Goal: Transaction & Acquisition: Purchase product/service

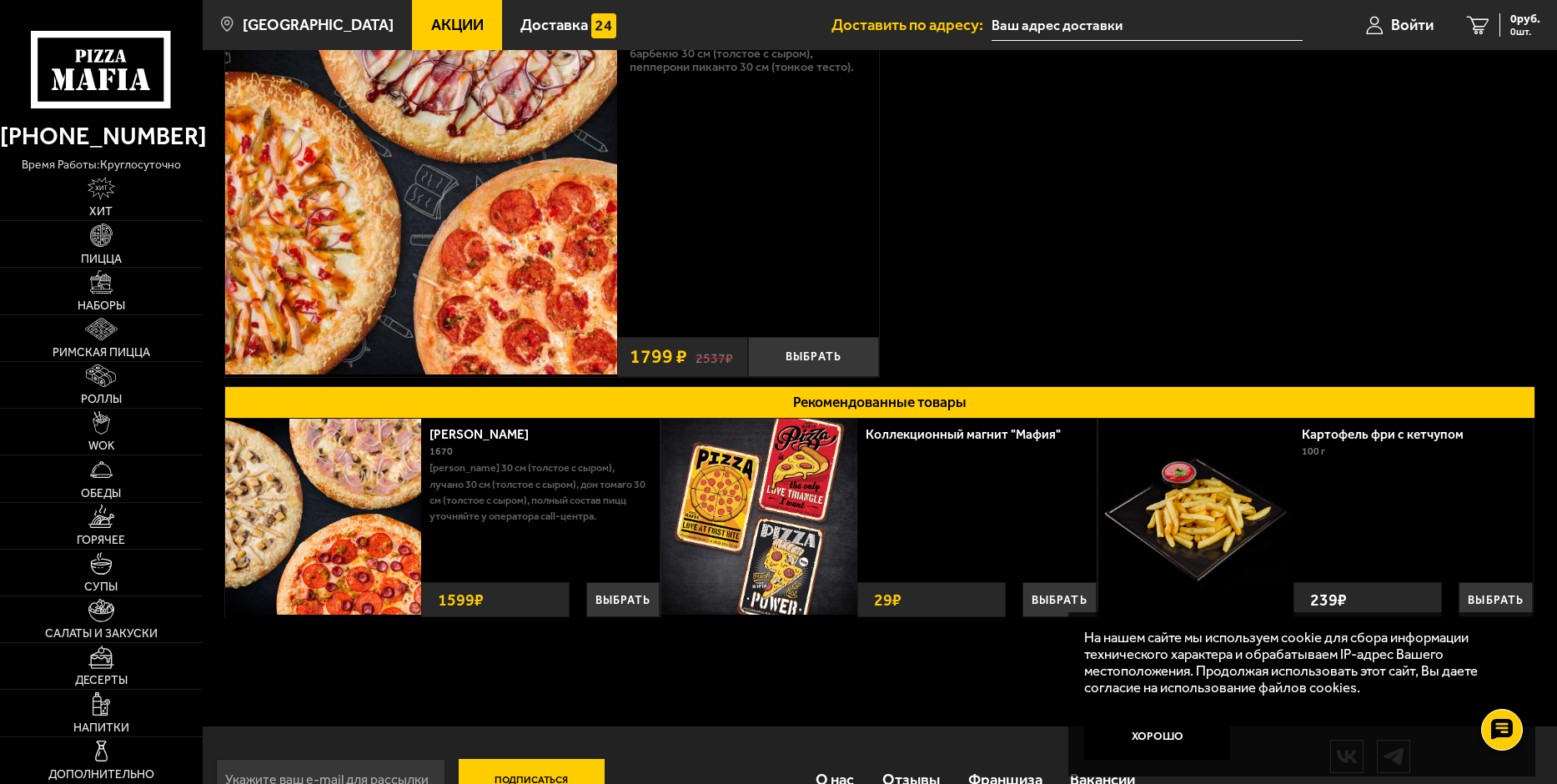
scroll to position [217, 0]
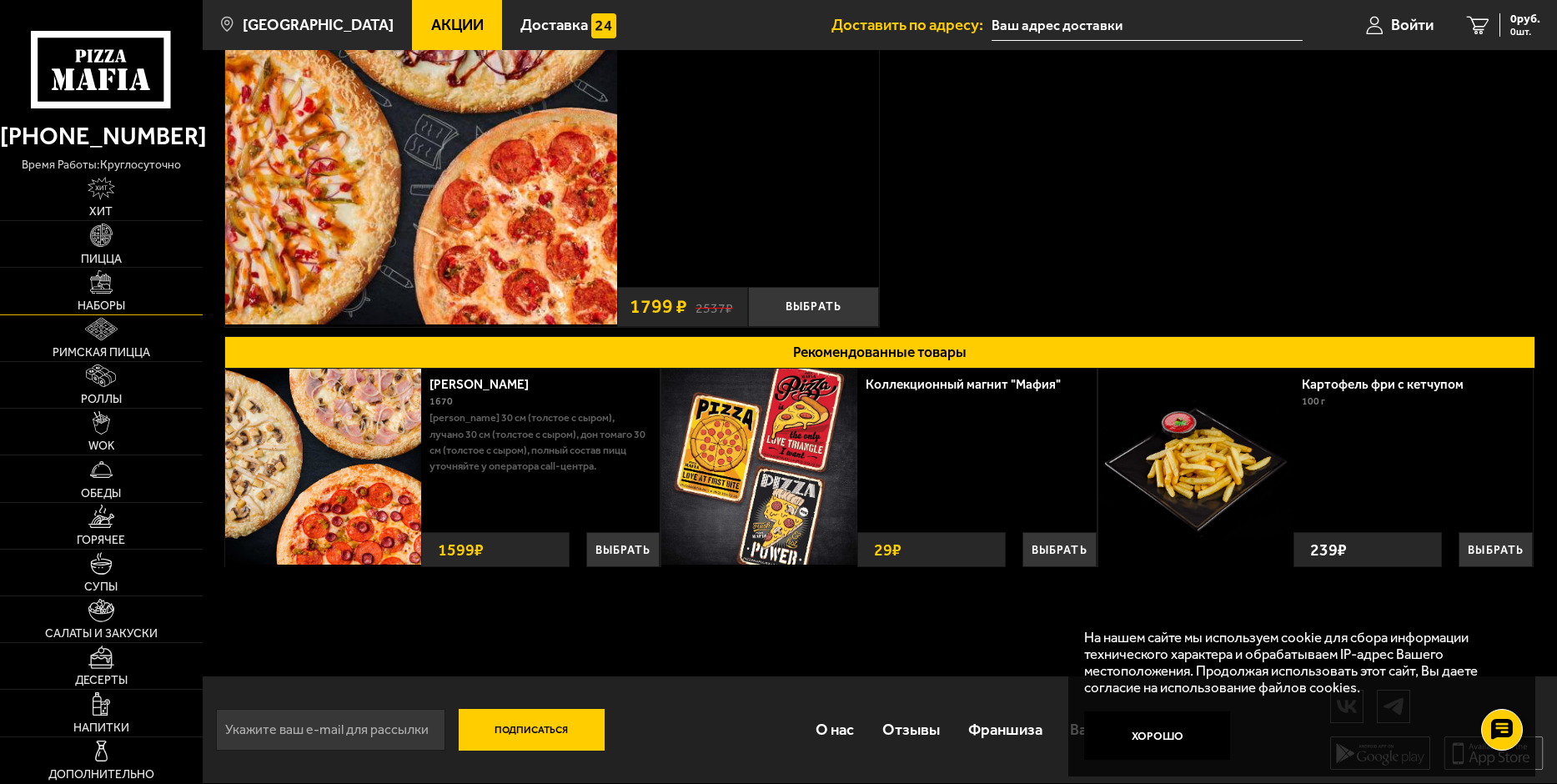
click at [95, 286] on img at bounding box center [101, 282] width 24 height 24
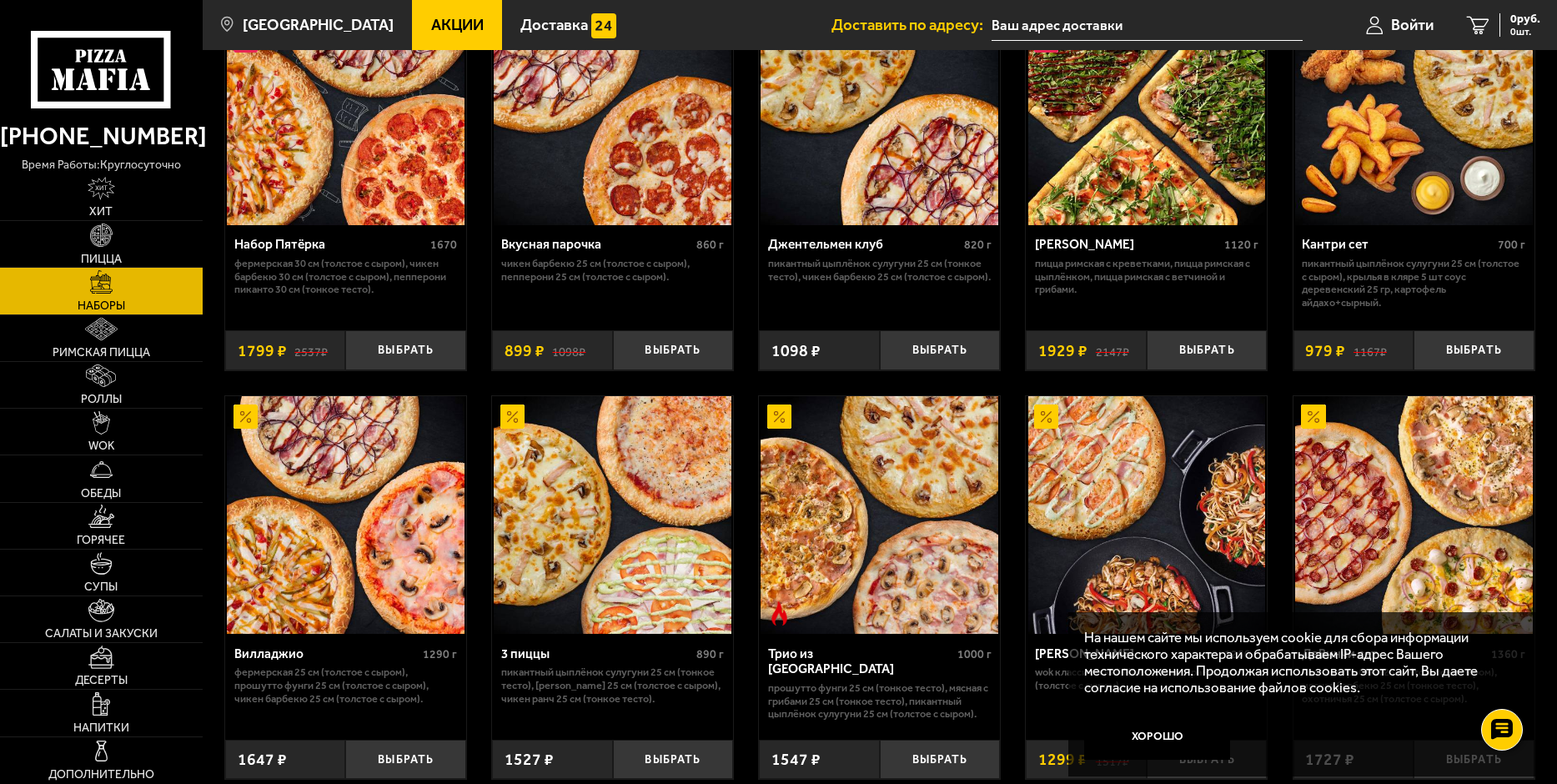
scroll to position [250, 0]
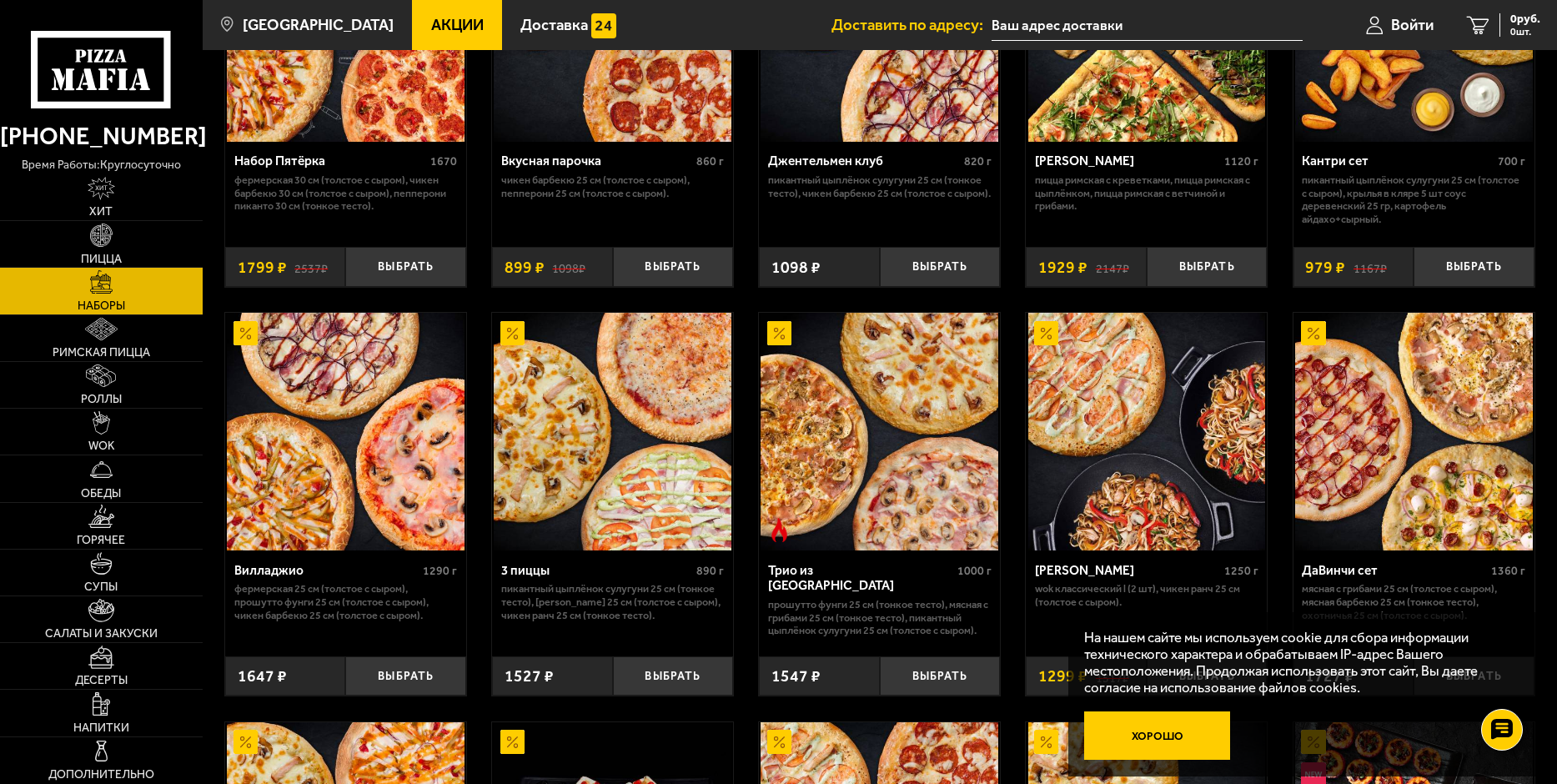
click at [1171, 740] on button "Хорошо" at bounding box center [1157, 734] width 146 height 48
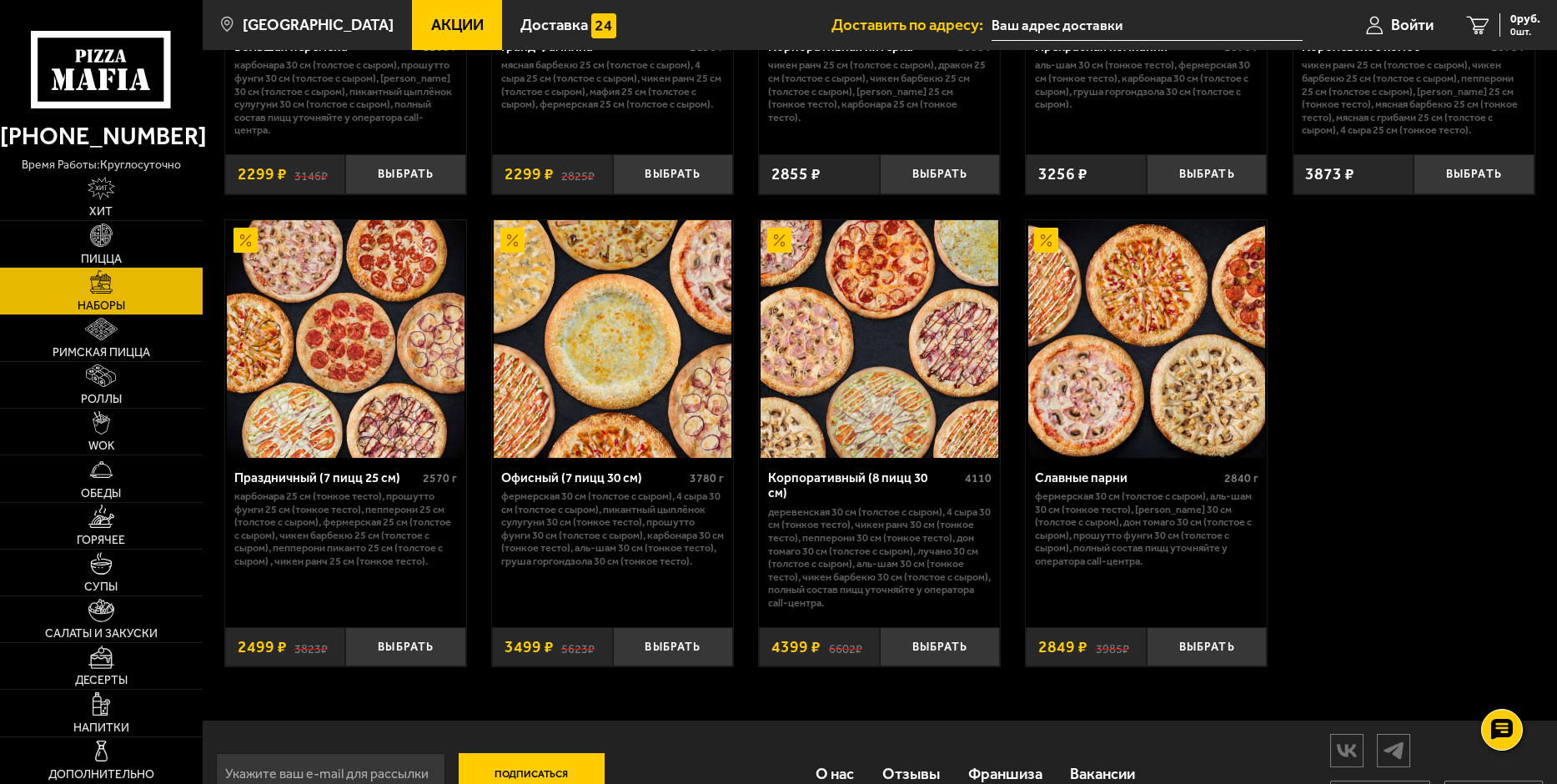
scroll to position [2471, 0]
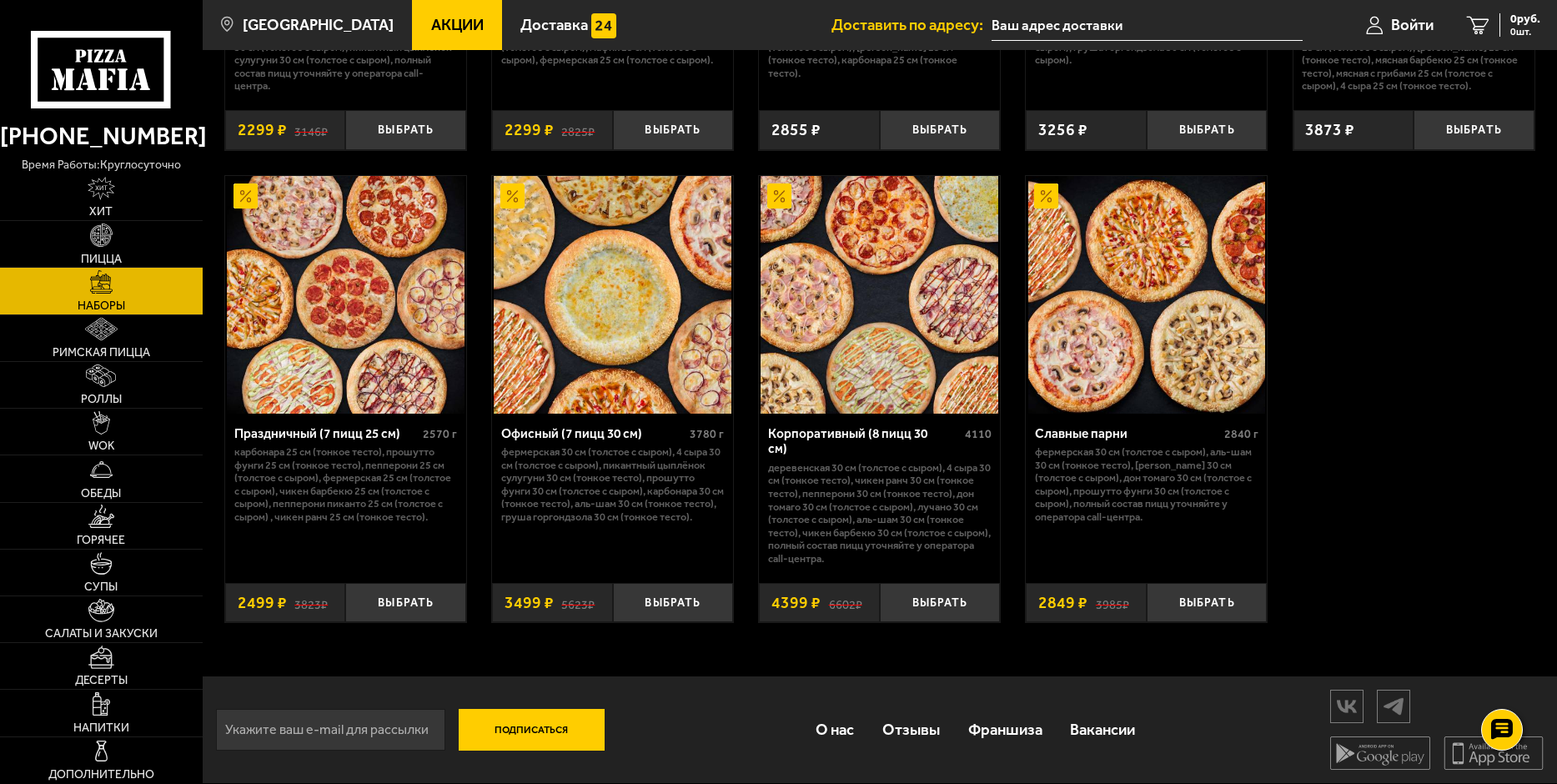
click at [1181, 486] on p "Фермерская 30 см (толстое с сыром), Аль-Шам 30 см (тонкое тесто), [PERSON_NAME]…" at bounding box center [1146, 483] width 223 height 78
click at [1189, 594] on button "Выбрать" at bounding box center [1206, 603] width 121 height 40
click at [102, 471] on img at bounding box center [101, 469] width 24 height 24
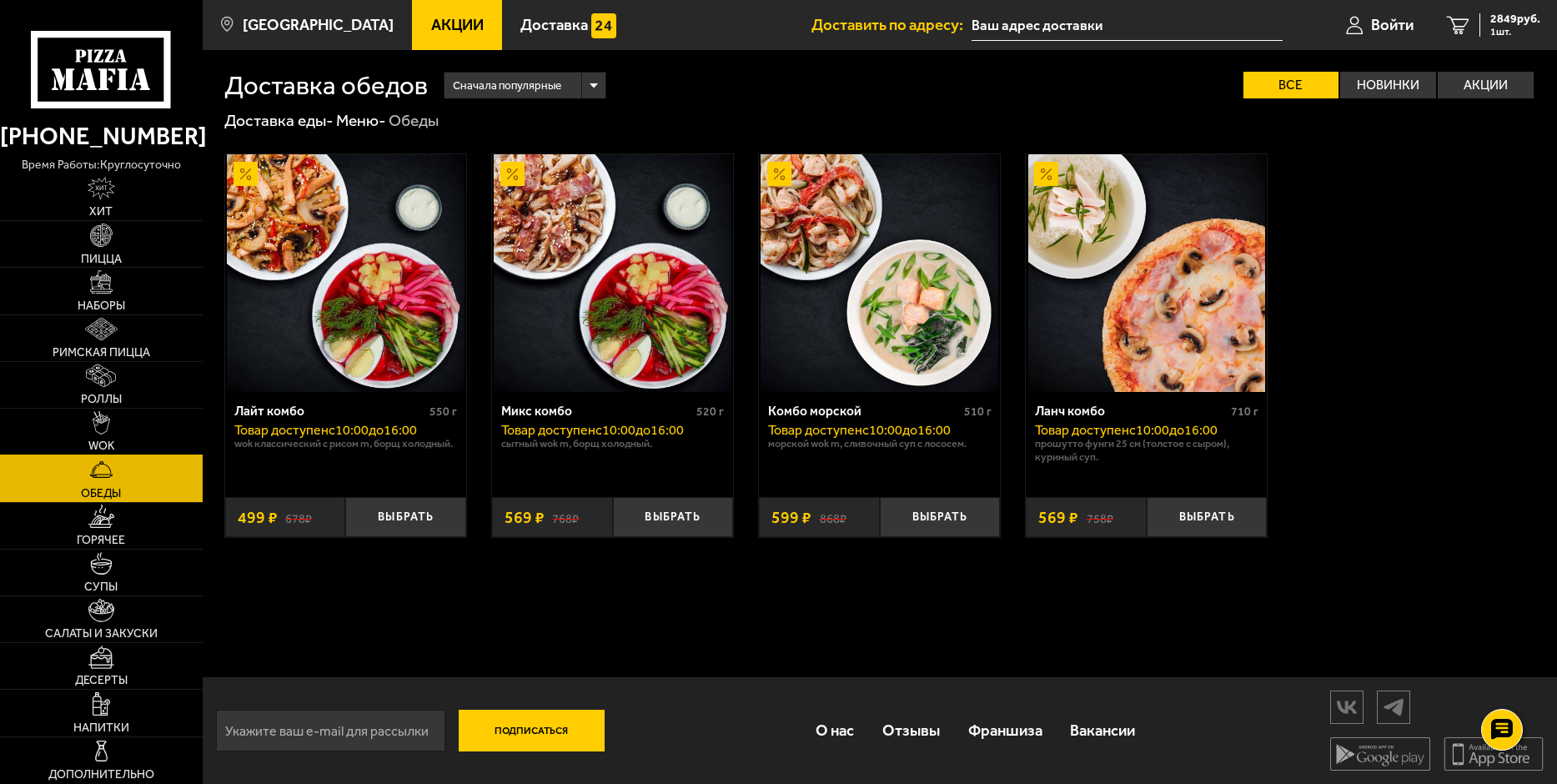
click at [97, 428] on img at bounding box center [101, 422] width 18 height 24
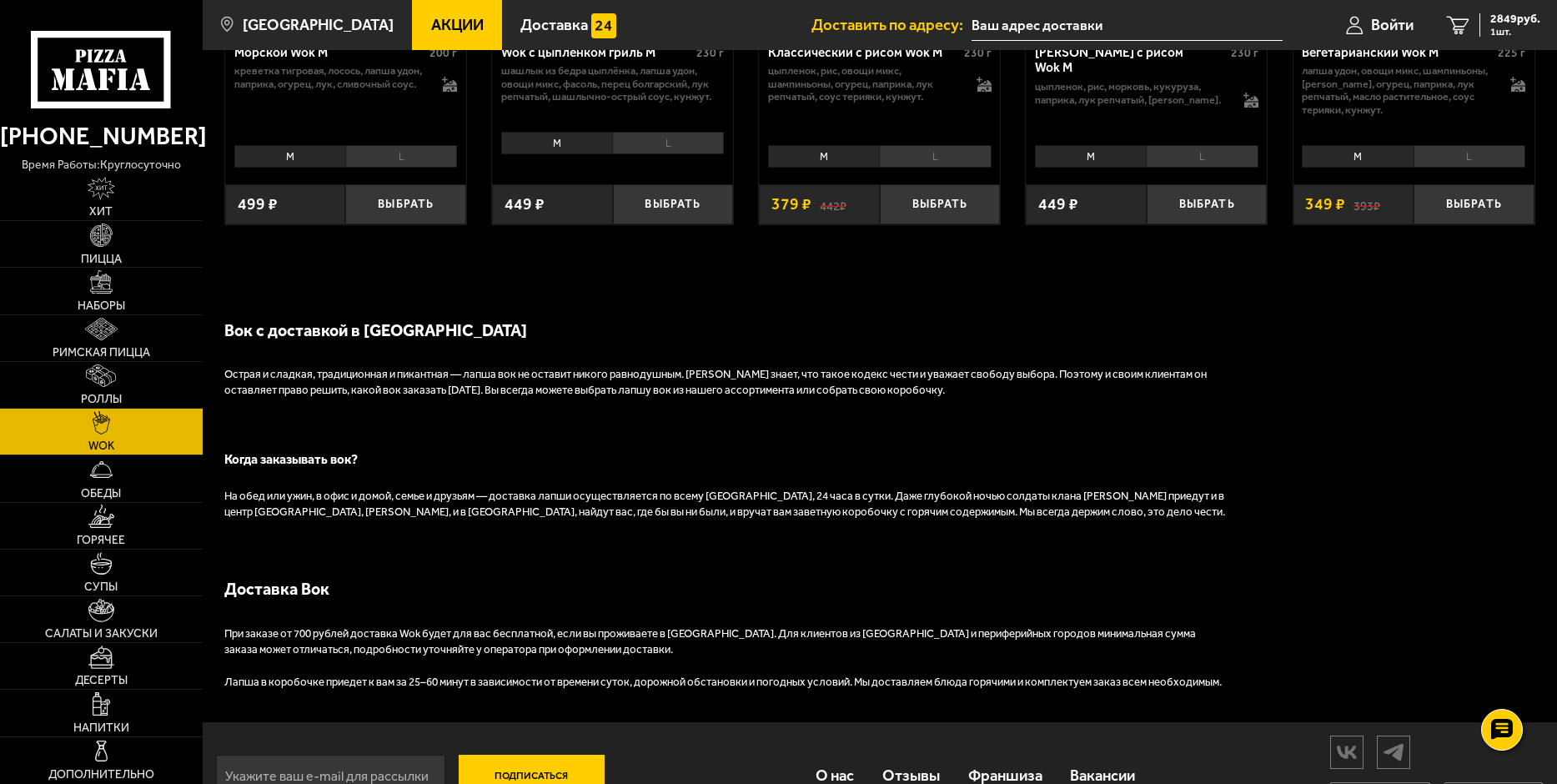
scroll to position [1299, 0]
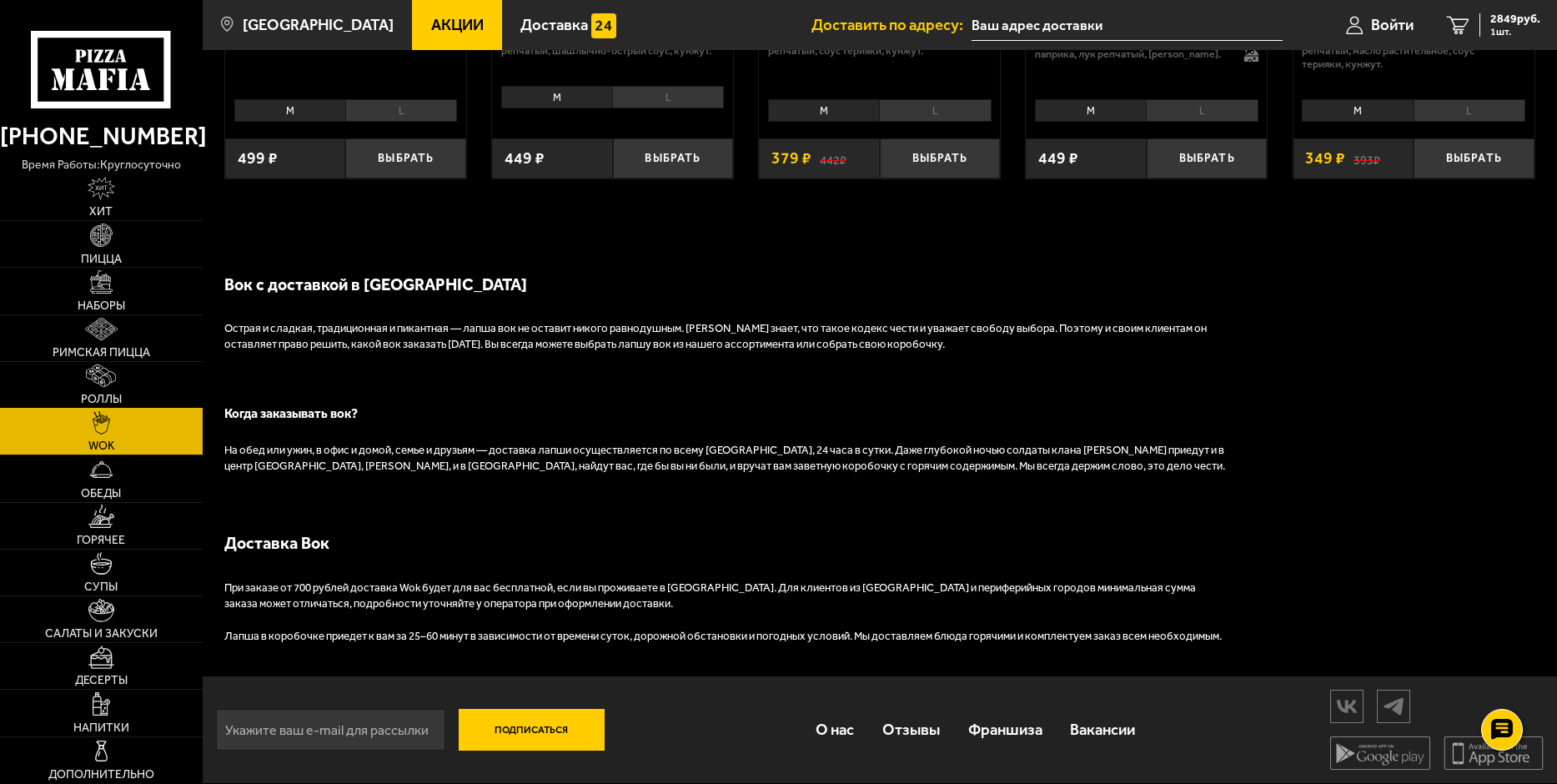
click at [94, 391] on link "Роллы" at bounding box center [101, 385] width 202 height 46
